Goal: Information Seeking & Learning: Learn about a topic

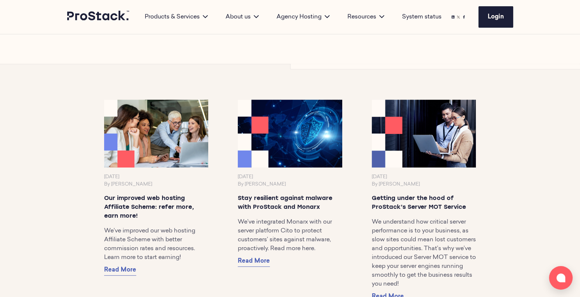
scroll to position [402, 0]
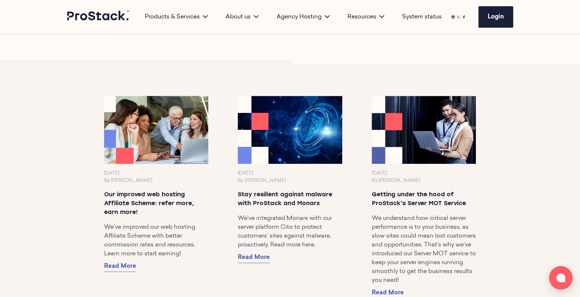
click at [154, 136] on img at bounding box center [156, 129] width 110 height 71
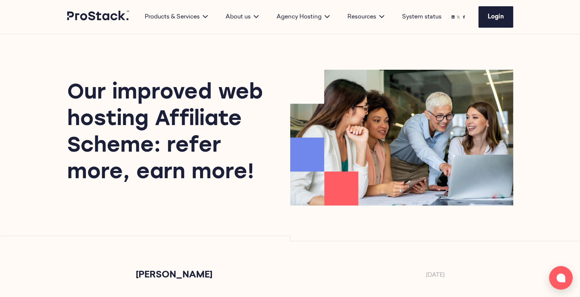
click at [234, 212] on div "Our improved web hosting Affiliate Scheme: refer more, earn more!" at bounding box center [290, 137] width 505 height 207
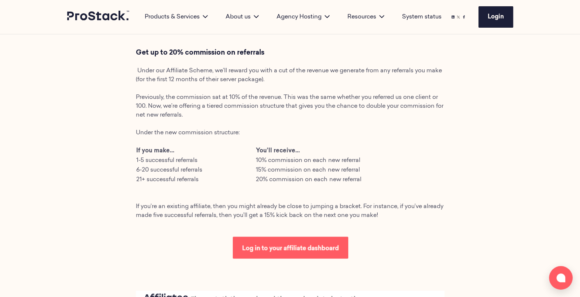
scroll to position [279, 0]
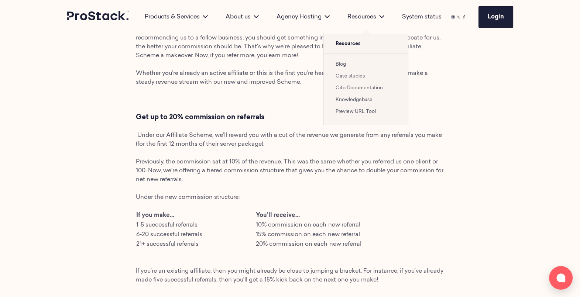
click at [352, 77] on link "Case studies" at bounding box center [349, 76] width 29 height 5
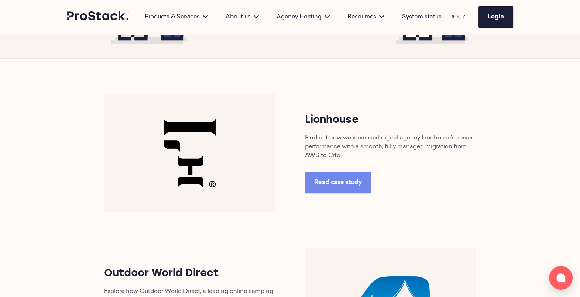
scroll to position [294, 0]
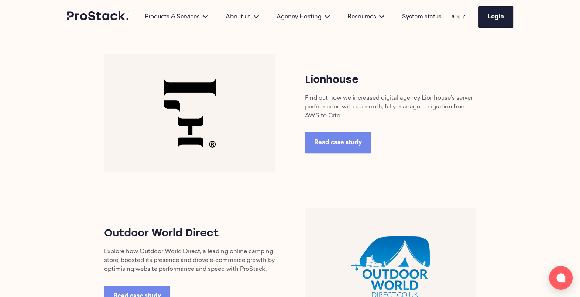
scroll to position [331, 0]
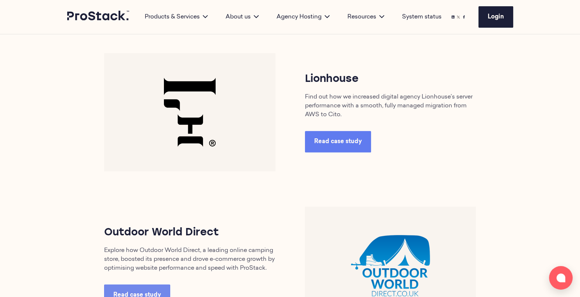
click at [358, 146] on link "Read case study" at bounding box center [338, 141] width 66 height 21
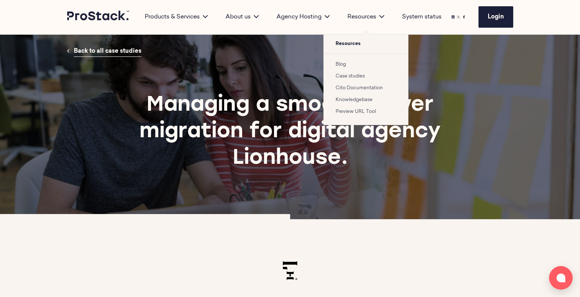
click at [343, 64] on link "Blog" at bounding box center [340, 64] width 10 height 5
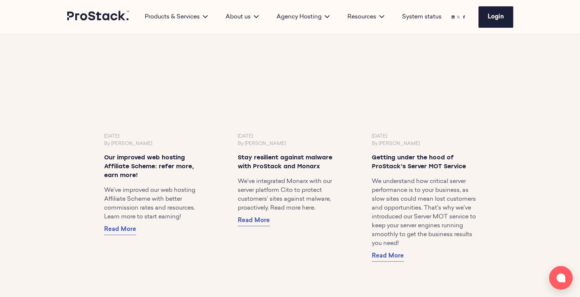
scroll to position [440, 0]
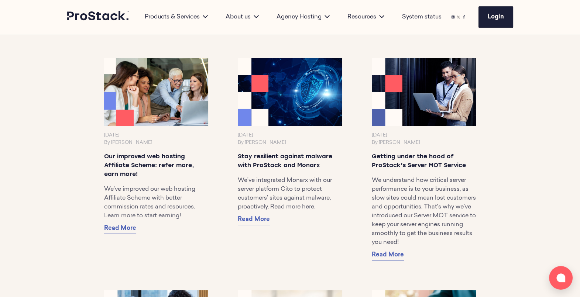
click at [166, 105] on img at bounding box center [156, 91] width 110 height 71
